Goal: Task Accomplishment & Management: Manage account settings

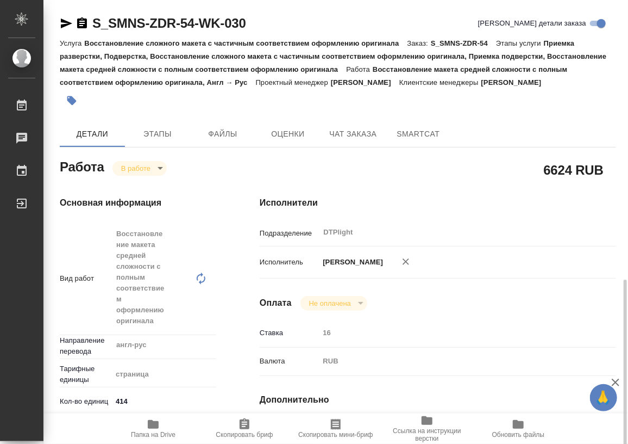
scroll to position [197, 0]
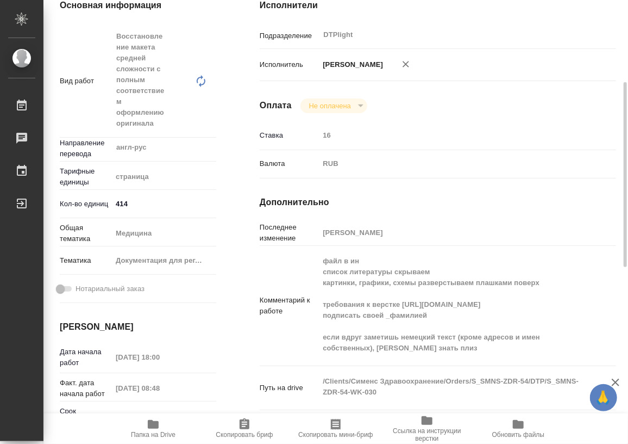
click at [159, 429] on icon "button" at bounding box center [153, 423] width 13 height 13
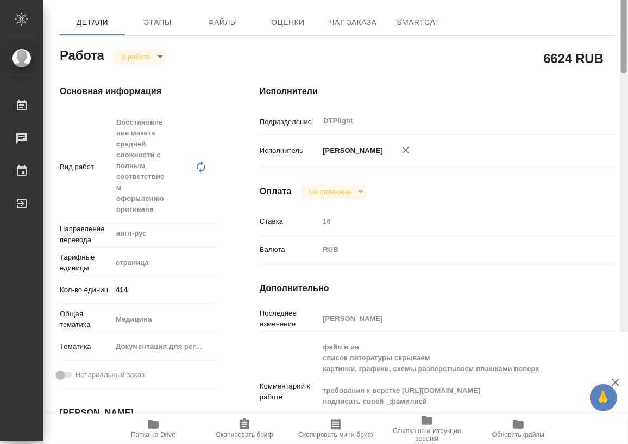
scroll to position [0, 0]
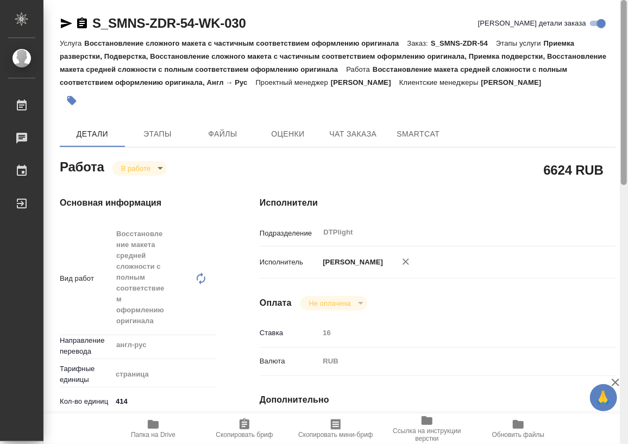
drag, startPoint x: 624, startPoint y: 226, endPoint x: 614, endPoint y: 83, distance: 142.8
click at [614, 83] on div "S_SMNS-ZDR-54-WK-030 Кратко детали заказа Услуга Восстановление сложного макета…" at bounding box center [335, 222] width 585 height 444
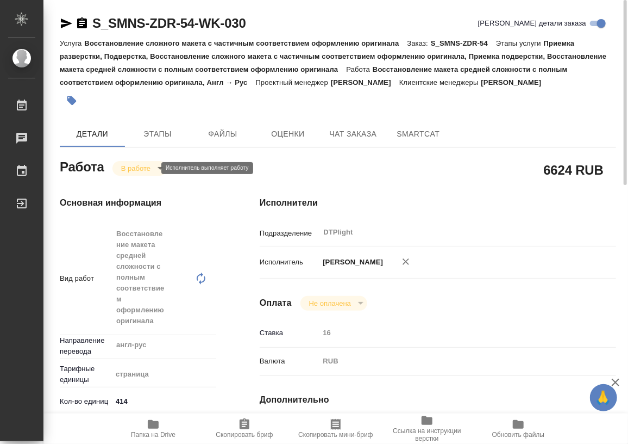
click at [131, 166] on body "🙏 .cls-1 fill:#fff; AWATERA Работы 0 Чаты График Выйти S_SMNS-ZDR-54-WK-030 Кра…" at bounding box center [314, 222] width 628 height 444
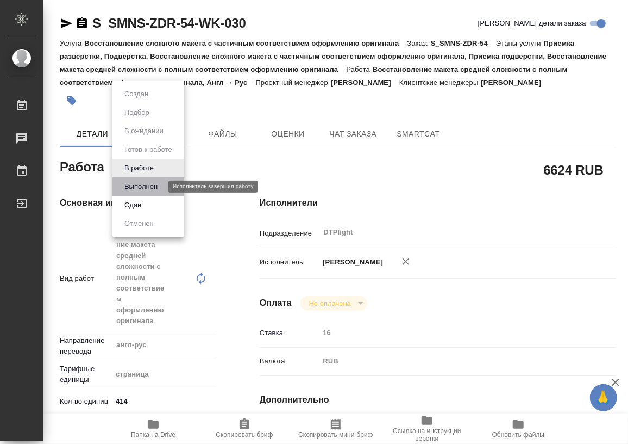
click at [127, 185] on button "Выполнен" at bounding box center [141, 186] width 40 height 12
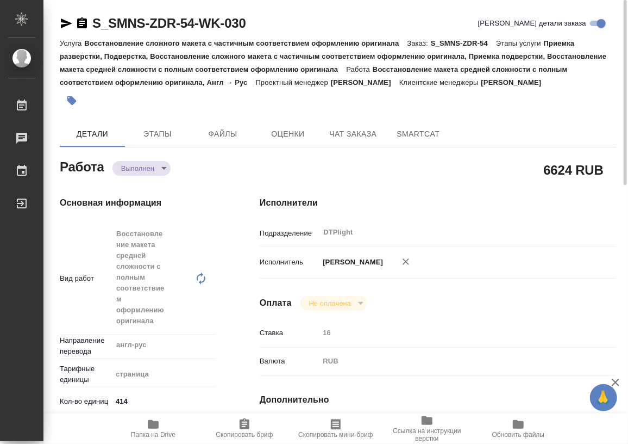
type textarea "x"
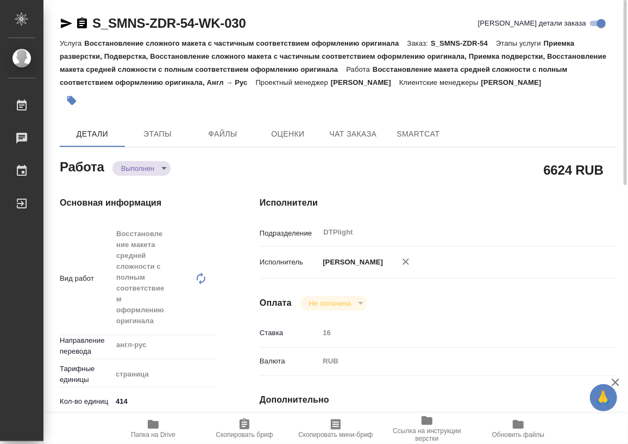
type textarea "x"
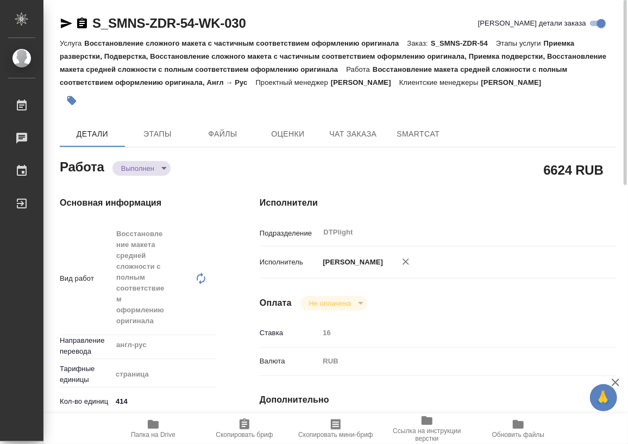
type textarea "x"
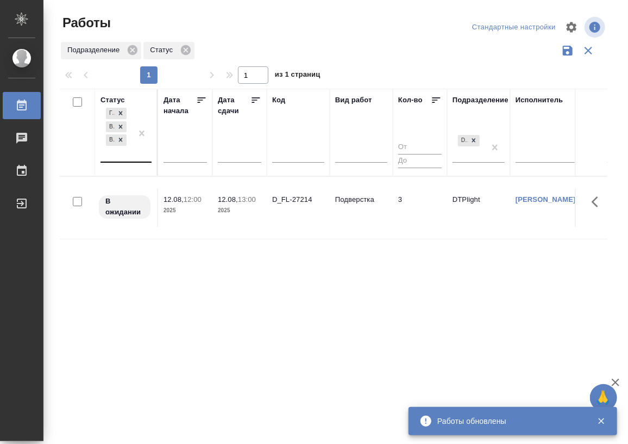
click at [115, 160] on div "Готов к работе В ожидании В работе" at bounding box center [117, 133] width 32 height 56
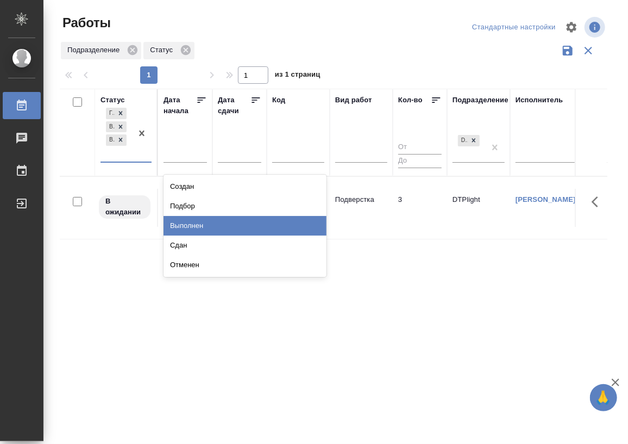
click at [190, 226] on div "Выполнен" at bounding box center [245, 226] width 163 height 20
